Goal: Navigation & Orientation: Find specific page/section

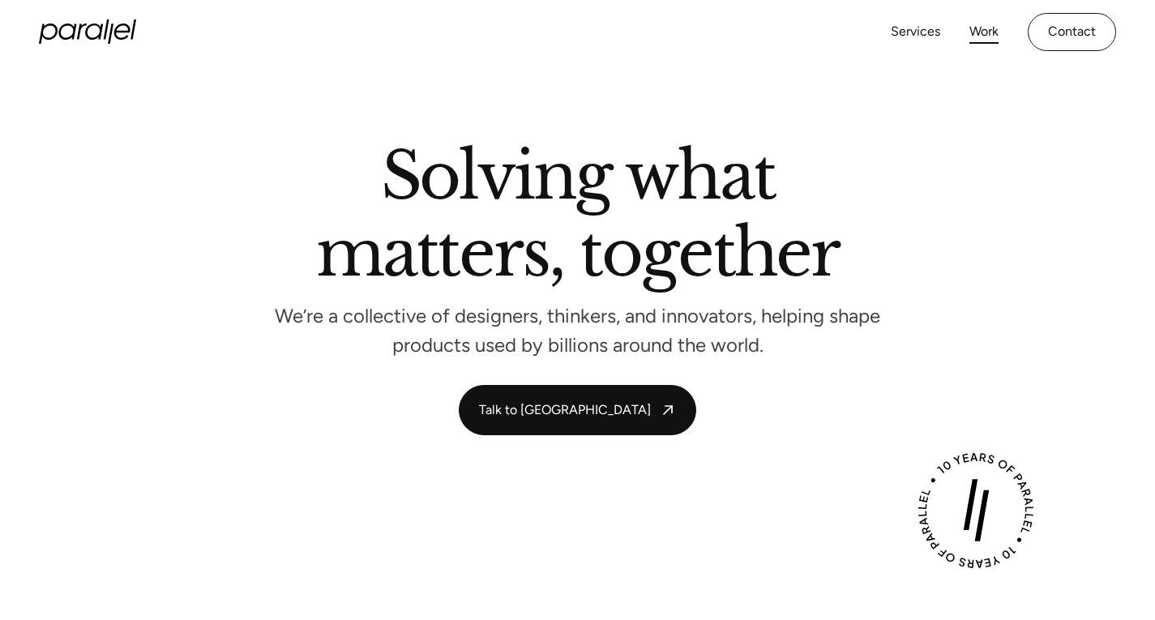
click at [990, 32] on link "Work" at bounding box center [984, 32] width 29 height 24
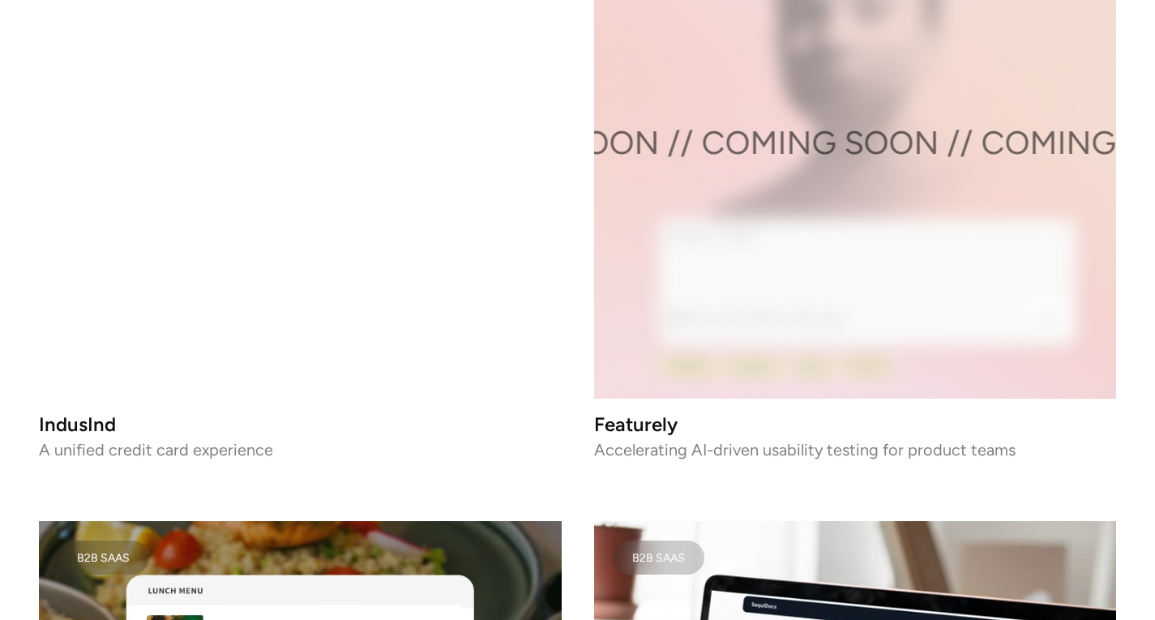
scroll to position [3198, 0]
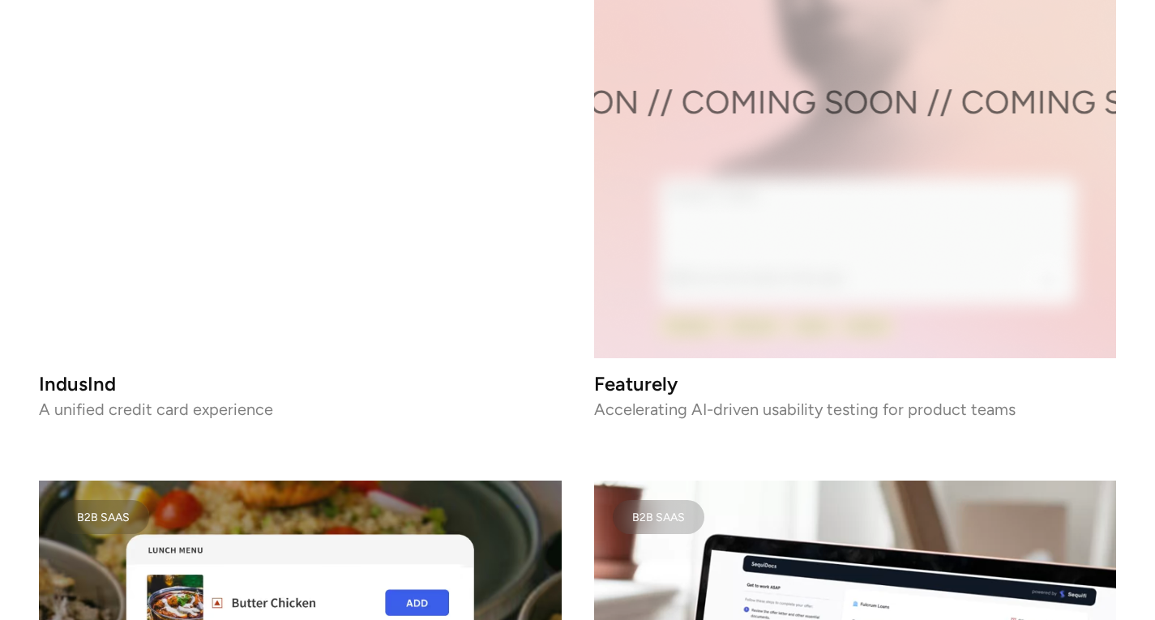
click at [299, 304] on video at bounding box center [300, 96] width 523 height 523
